Goal: Share content

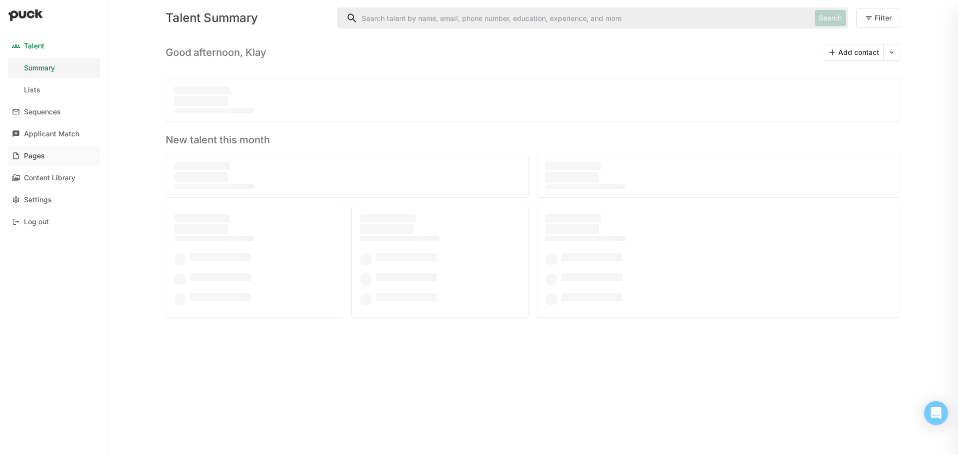
click at [30, 159] on div "Pages" at bounding box center [34, 156] width 21 height 8
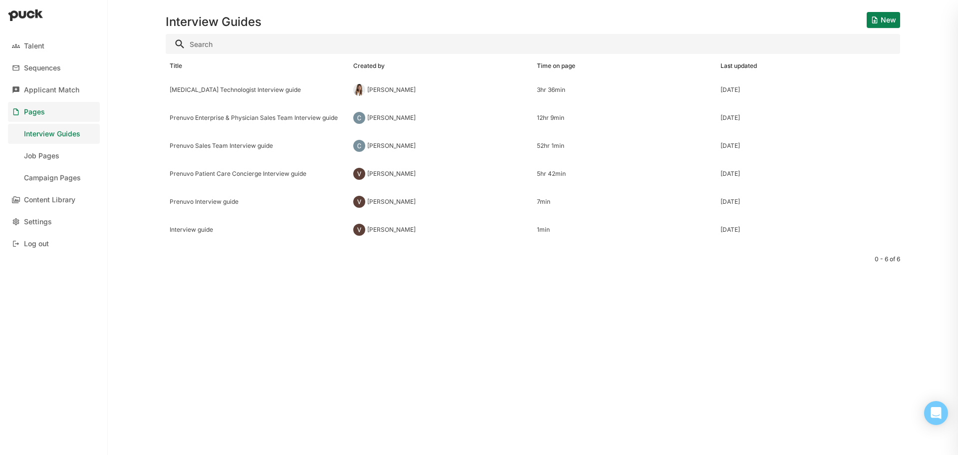
click at [30, 159] on div "Job Pages" at bounding box center [41, 156] width 35 height 8
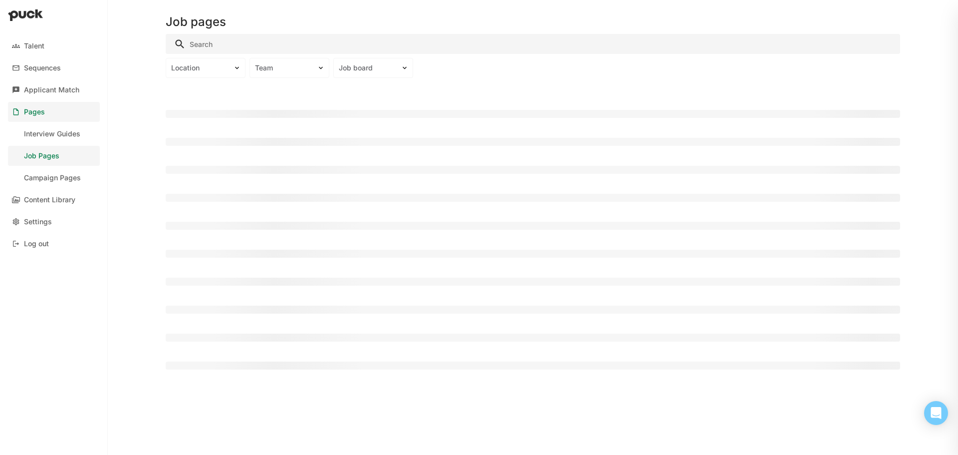
click at [237, 39] on input "Search" at bounding box center [533, 44] width 735 height 20
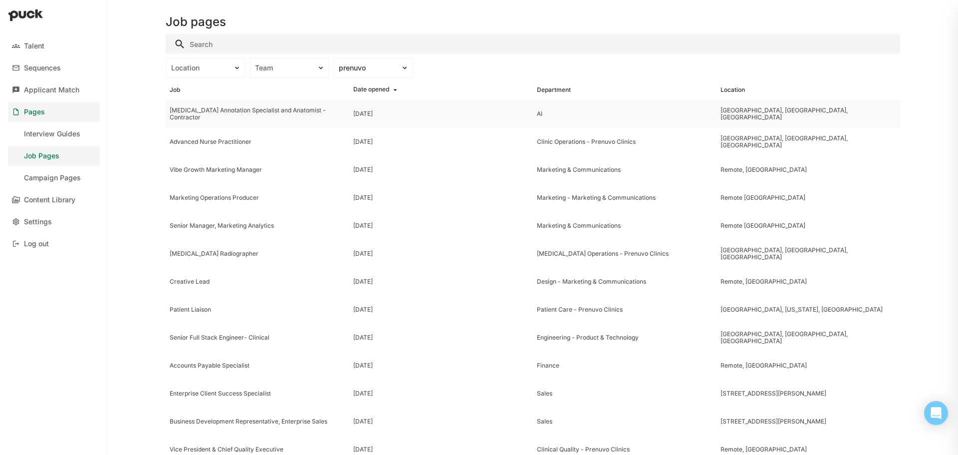
click at [218, 113] on div "[MEDICAL_DATA] Annotation Specialist and Anatomist - Contractor" at bounding box center [258, 114] width 176 height 14
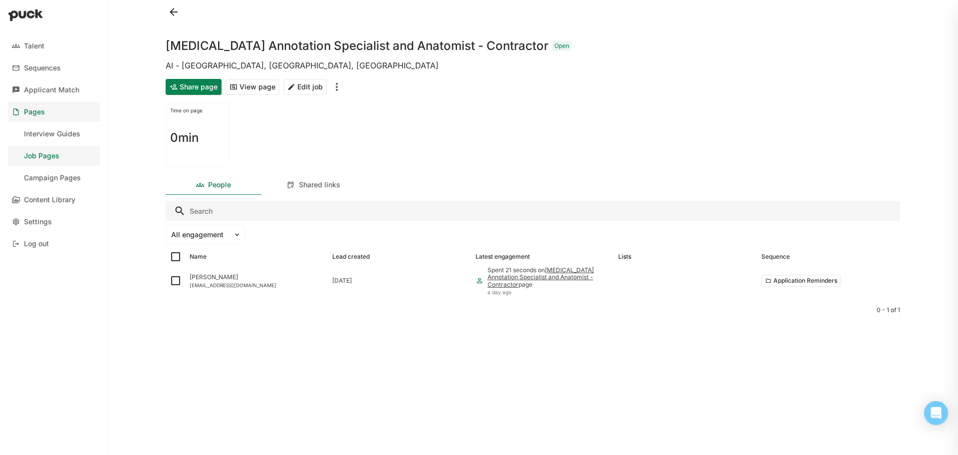
click at [199, 91] on button "Share page" at bounding box center [194, 87] width 56 height 16
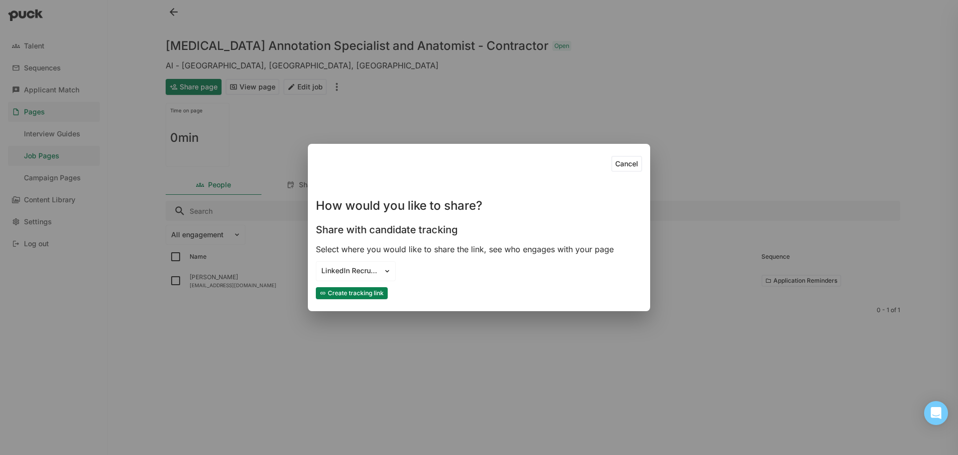
click at [368, 292] on button "Create tracking link" at bounding box center [352, 293] width 72 height 12
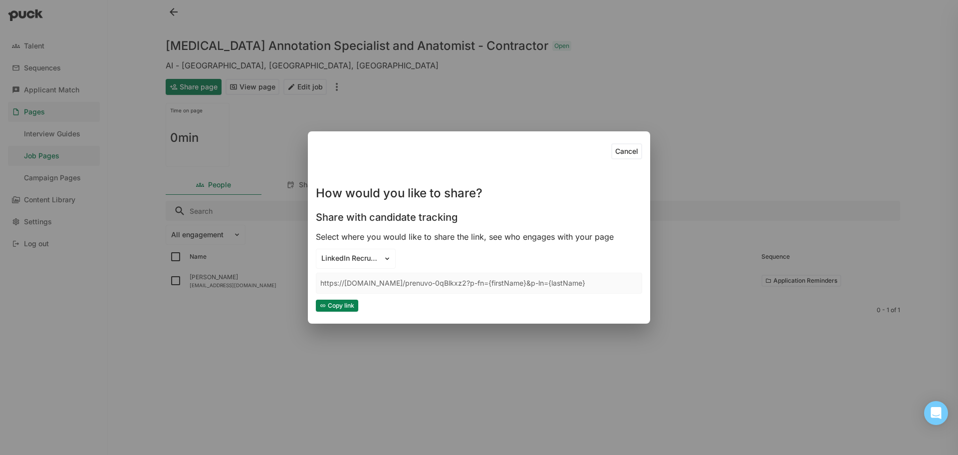
click at [354, 303] on button "Copy link" at bounding box center [337, 305] width 42 height 12
